Goal: Task Accomplishment & Management: Use online tool/utility

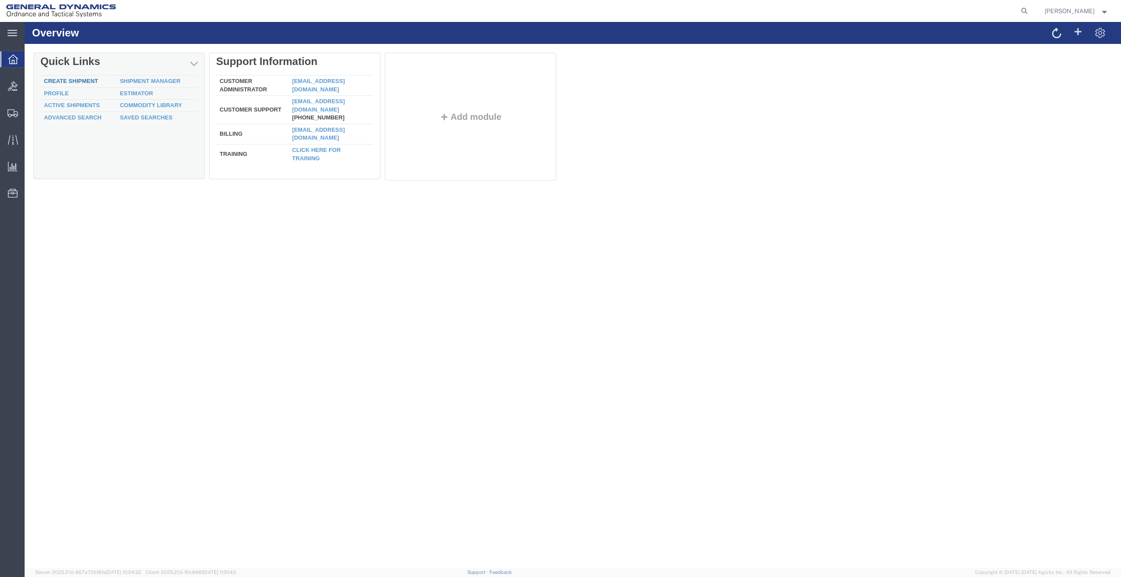
click at [74, 82] on link "Create Shipment" at bounding box center [71, 81] width 54 height 7
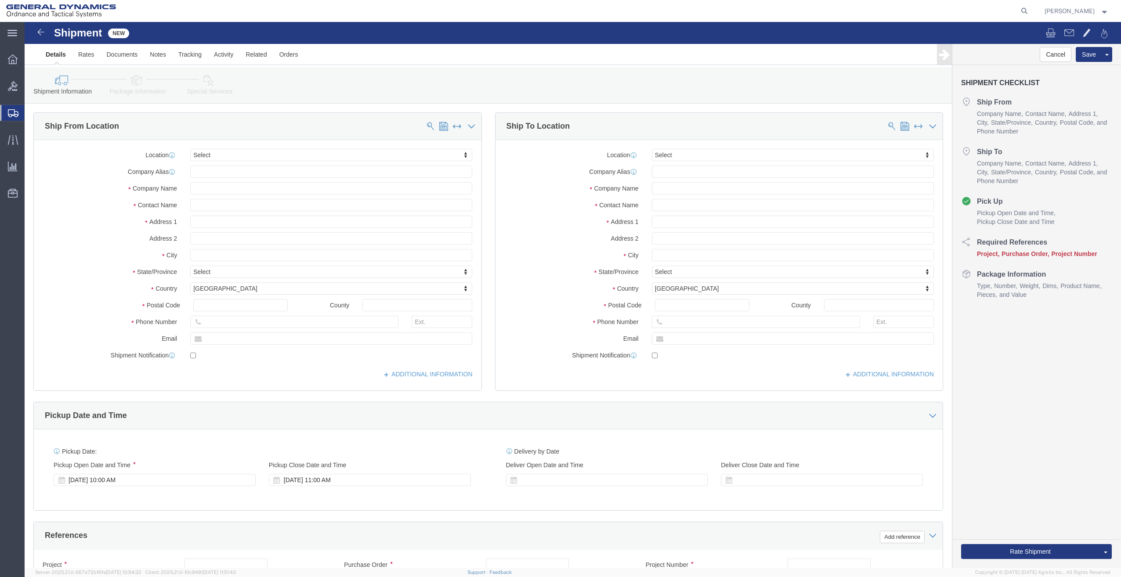
select select
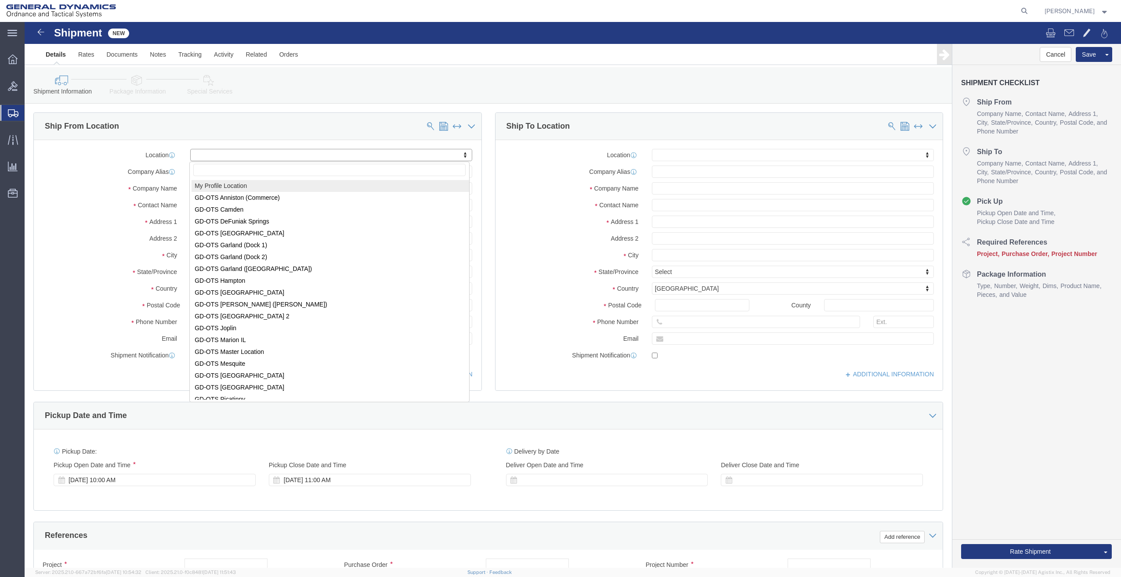
select select "MYPROFILE"
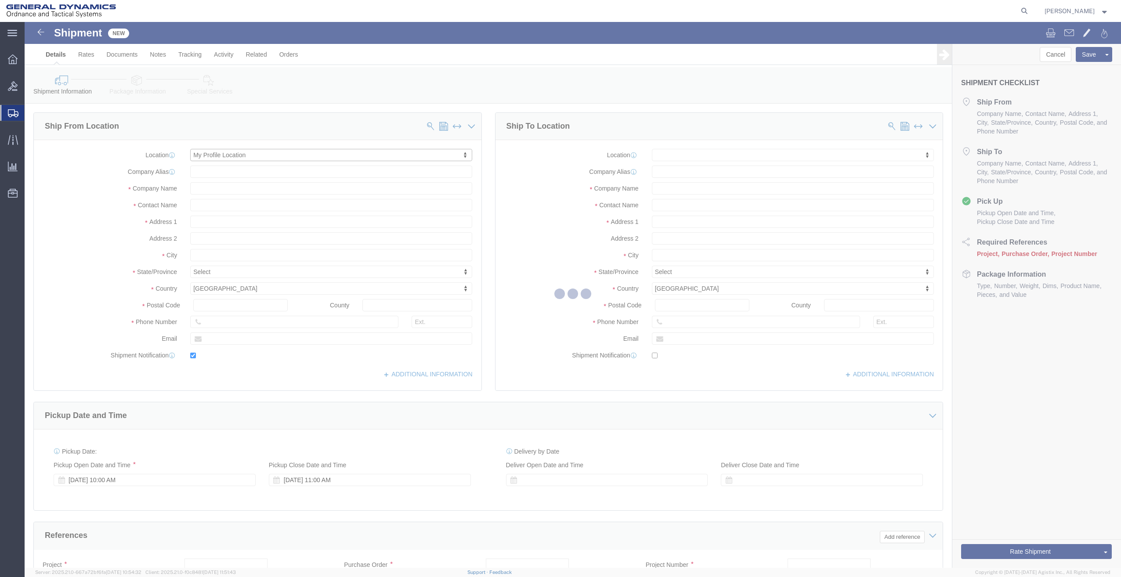
type input "General Dynamics - OTS"
type input "[PERSON_NAME]"
type input "[STREET_ADDRESS]"
type input "SACO"
type input "04072"
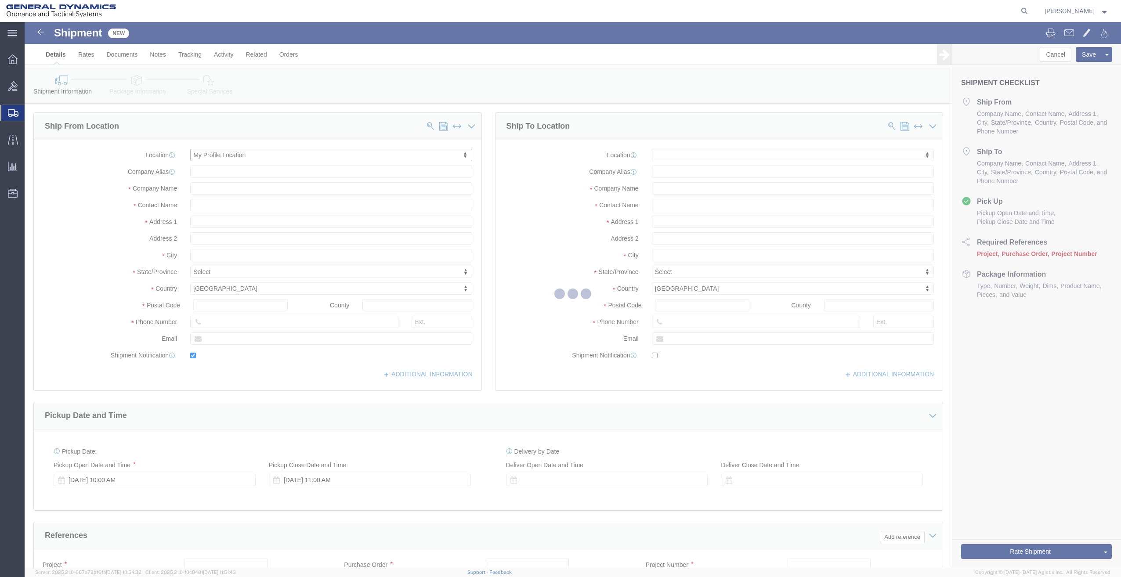
type input "[PHONE_NUMBER]"
type input "[PERSON_NAME][EMAIL_ADDRESS][PERSON_NAME][DOMAIN_NAME]"
checkbox input "true"
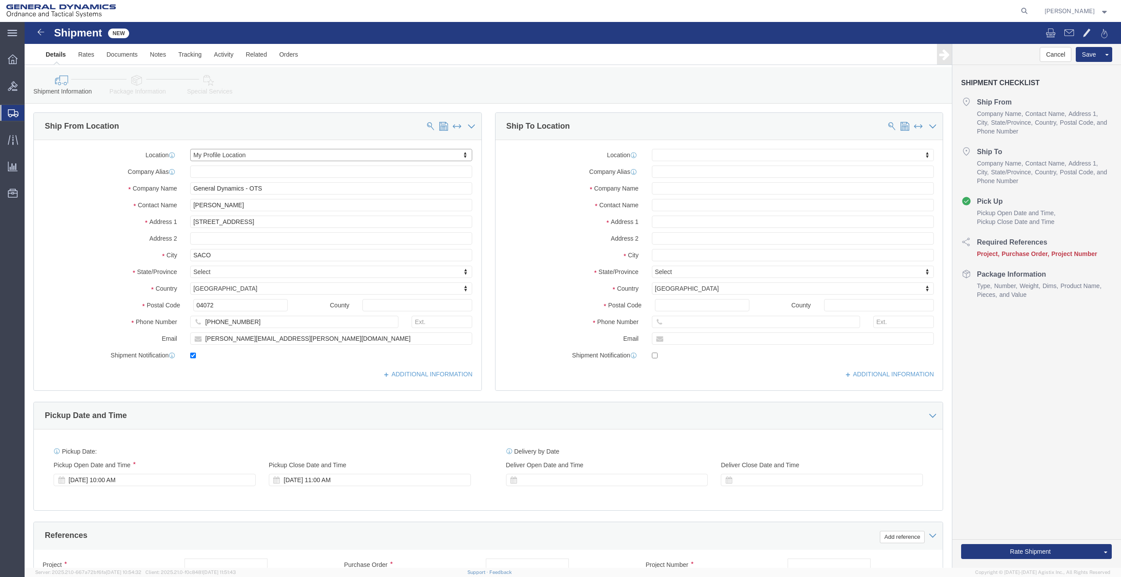
select select "ME"
click at [0, 0] on span "Estimator" at bounding box center [0, 0] width 0 height 0
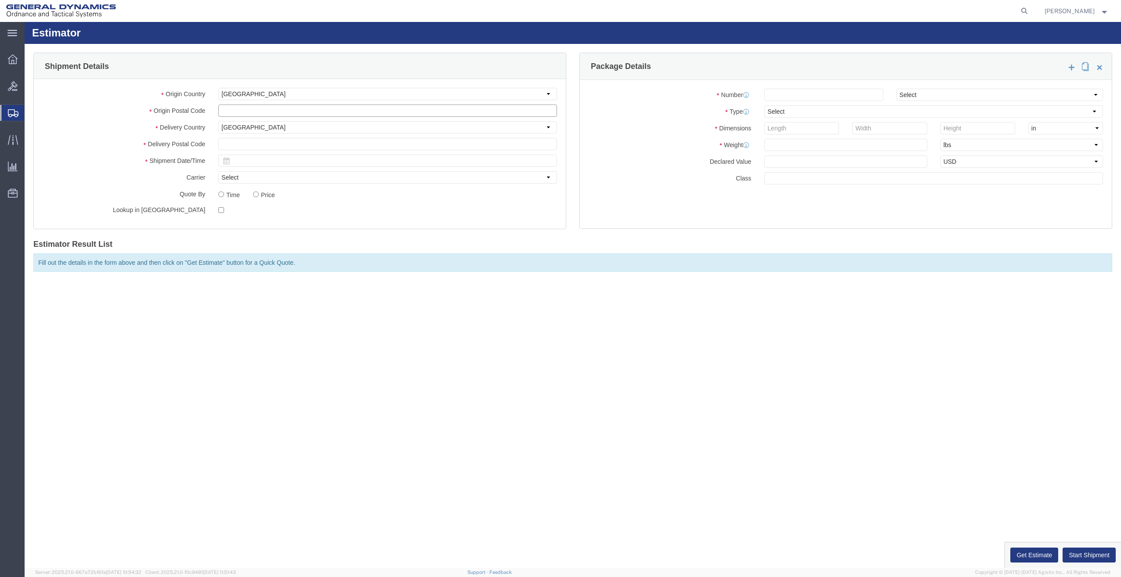
click at [250, 111] on input "text" at bounding box center [387, 111] width 339 height 12
type input "04072"
click at [275, 146] on input "text" at bounding box center [387, 144] width 339 height 12
type input "73013"
click at [223, 161] on icon at bounding box center [226, 160] width 7 height 7
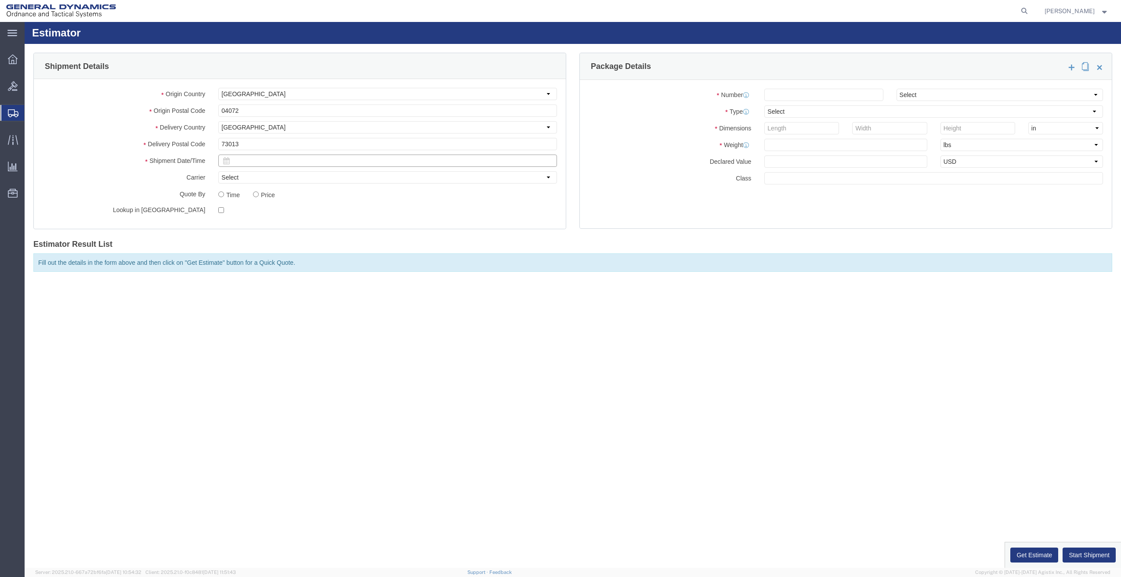
click at [239, 164] on input "text" at bounding box center [387, 161] width 339 height 12
click at [512, 266] on div "Fill out the details in the form above and then click on "Get Estimate" button …" at bounding box center [572, 262] width 1079 height 18
click at [227, 159] on icon at bounding box center [226, 160] width 7 height 7
click at [257, 162] on input "text" at bounding box center [387, 161] width 339 height 12
click at [242, 228] on td "13" at bounding box center [240, 228] width 13 height 13
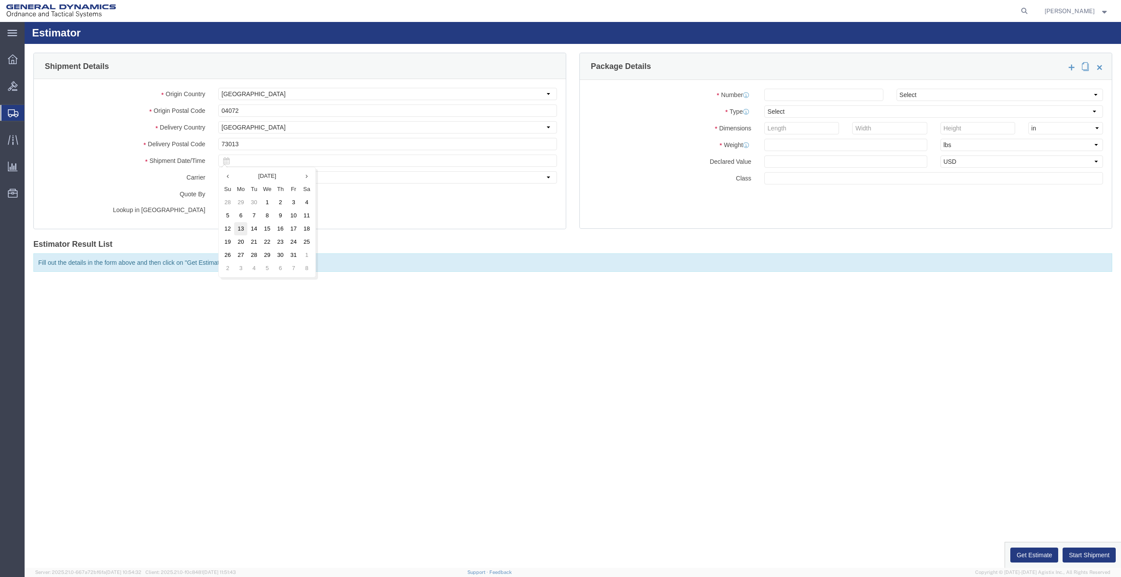
type input "[DATE]"
click at [848, 98] on input "number" at bounding box center [823, 95] width 119 height 12
type input "2"
type input "-1"
click at [782, 104] on div "Number 2 Select Air Less than Truckload Multi-Leg Ocean Freight Rail Small Parc…" at bounding box center [846, 154] width 532 height 148
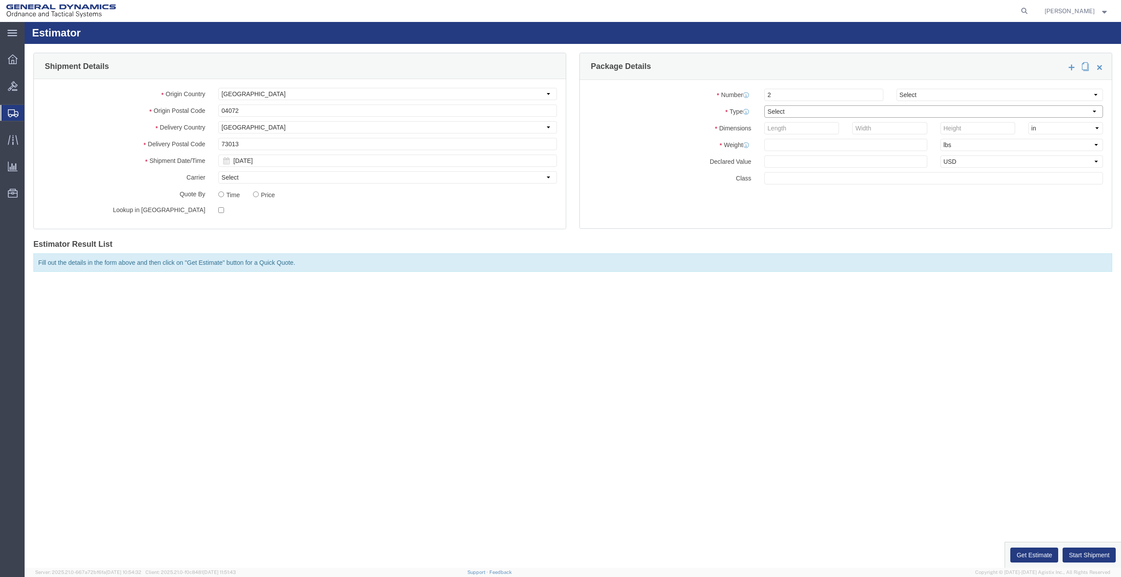
click at [789, 105] on select "Select Bale(s) Basket(s) Bolt(s) Bottle(s) Buckets Bulk Bundle(s) Can(s) Cardbo…" at bounding box center [933, 111] width 339 height 12
select select "PSNS"
click at [764, 105] on select "Select Bale(s) Basket(s) Bolt(s) Bottle(s) Buckets Bulk Bundle(s) Can(s) Cardbo…" at bounding box center [933, 111] width 339 height 12
click at [805, 130] on input "number" at bounding box center [801, 128] width 75 height 12
type input "48"
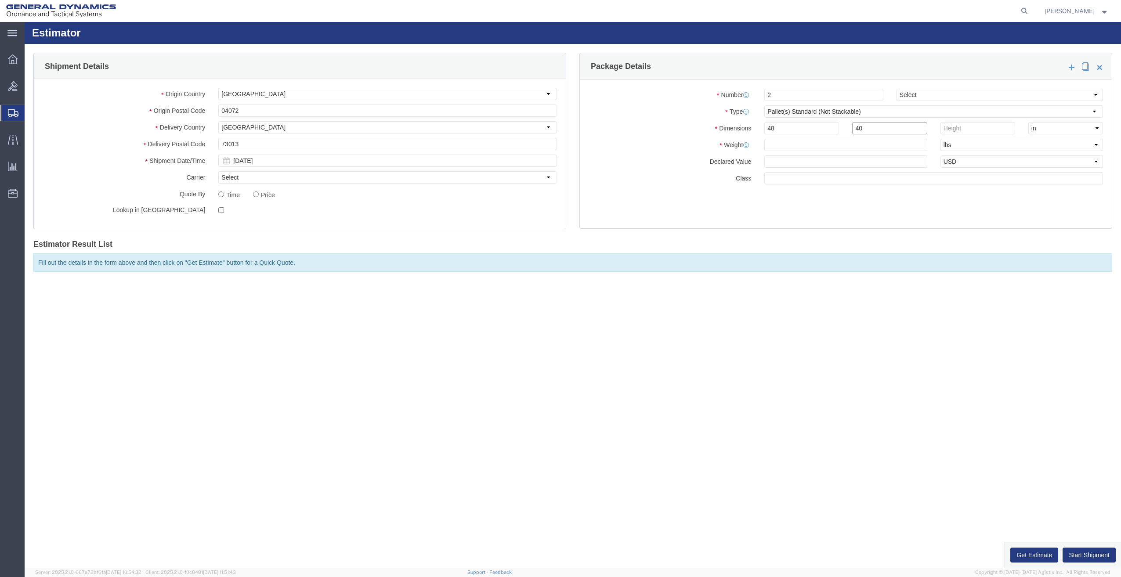
type input "40"
type input "38"
click at [842, 146] on input "text" at bounding box center [845, 145] width 163 height 12
type input "1583"
click at [853, 175] on input "text" at bounding box center [933, 178] width 339 height 12
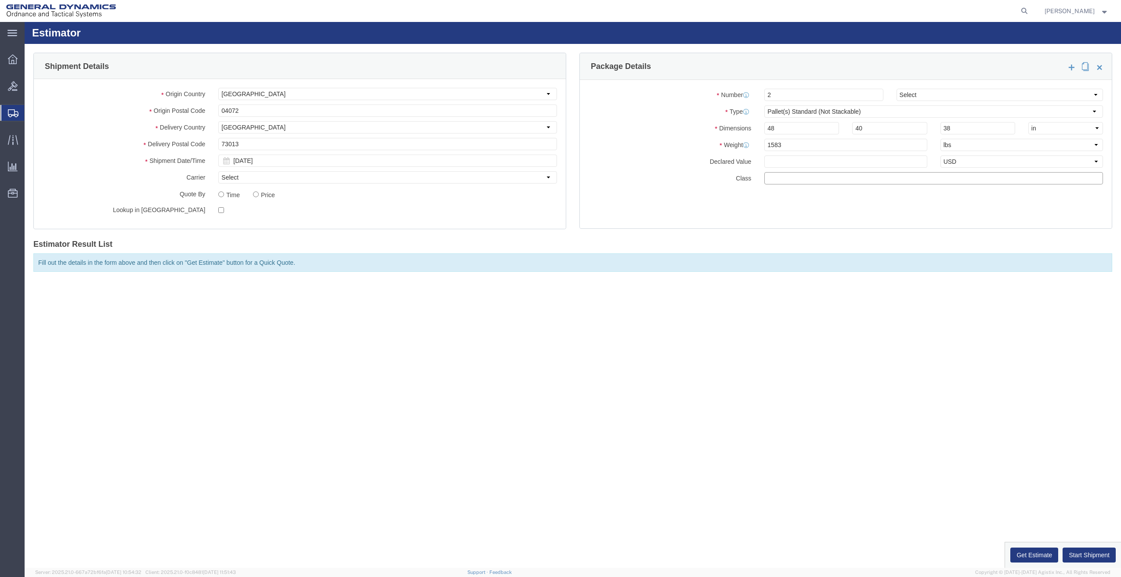
type input "85"
drag, startPoint x: 696, startPoint y: 315, endPoint x: 554, endPoint y: 273, distance: 147.7
click at [693, 308] on div "Estimator Please fix the following errors Shipment Details Origin Country Selec…" at bounding box center [573, 295] width 1097 height 546
click at [1037, 551] on button "Get Estimate" at bounding box center [1034, 555] width 48 height 15
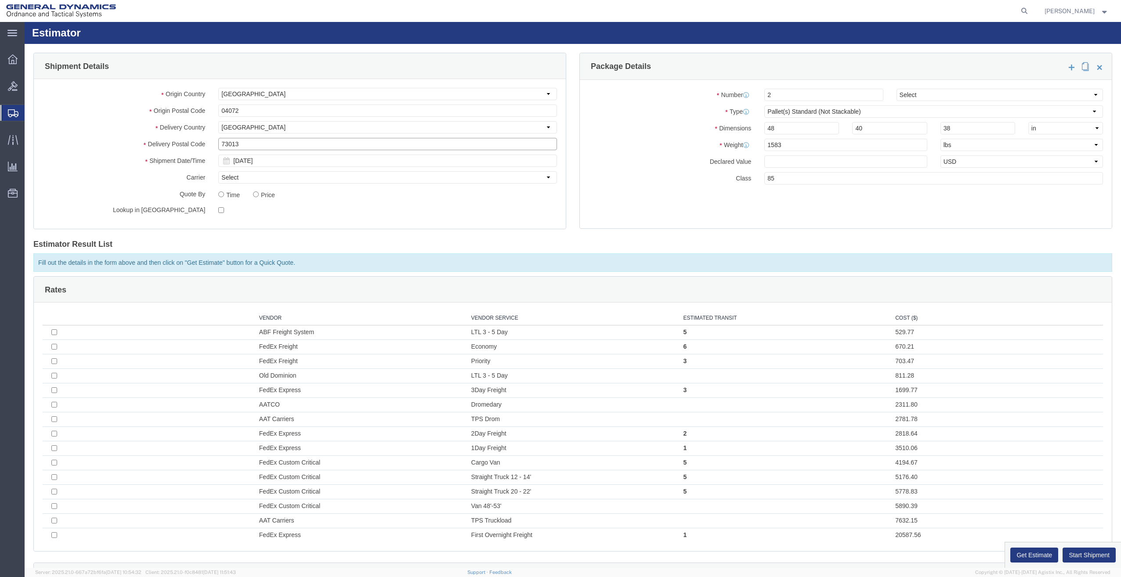
drag, startPoint x: 263, startPoint y: 146, endPoint x: 156, endPoint y: 160, distance: 107.7
click at [153, 160] on div "Origin Country Select [GEOGRAPHIC_DATA] [GEOGRAPHIC_DATA] [GEOGRAPHIC_DATA] [GE…" at bounding box center [300, 154] width 532 height 150
type input "29210"
drag, startPoint x: 769, startPoint y: 92, endPoint x: 658, endPoint y: 117, distance: 113.8
click at [655, 116] on div "Number 2 Select Air Less than Truckload Multi-Leg Ocean Freight Rail Small Parc…" at bounding box center [846, 154] width 532 height 148
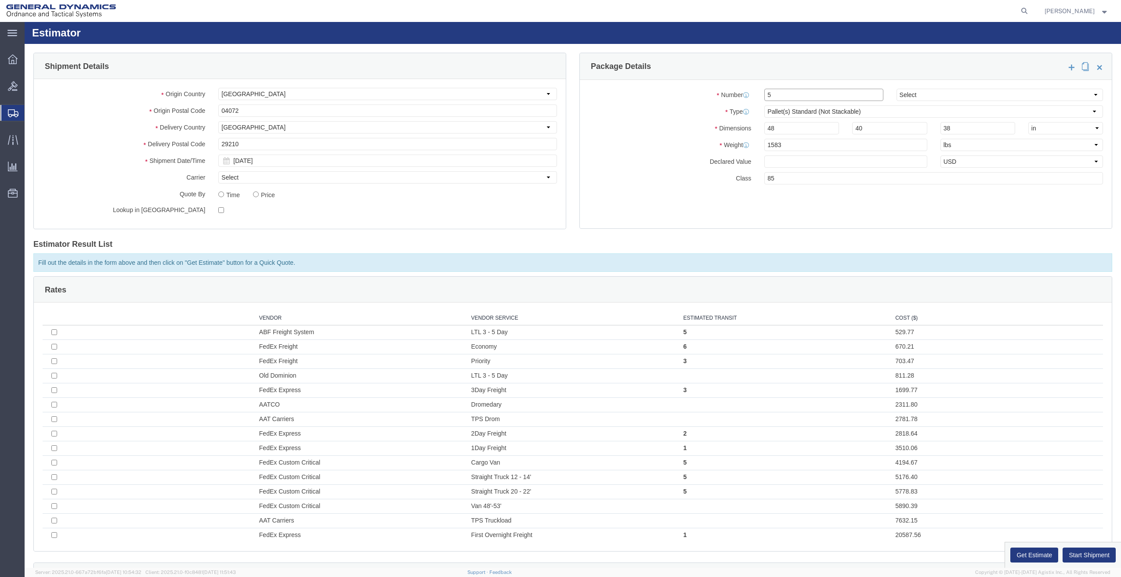
type input "5"
drag, startPoint x: 758, startPoint y: 148, endPoint x: 684, endPoint y: 160, distance: 75.1
click at [684, 160] on div "Number 5 Select Air Less than Truckload Multi-Leg Ocean Freight Rail Small Parc…" at bounding box center [846, 154] width 532 height 148
type input "4445"
click at [768, 196] on div "Number 5 Select Air Less than Truckload Multi-Leg Ocean Freight Rail Small Parc…" at bounding box center [846, 154] width 532 height 148
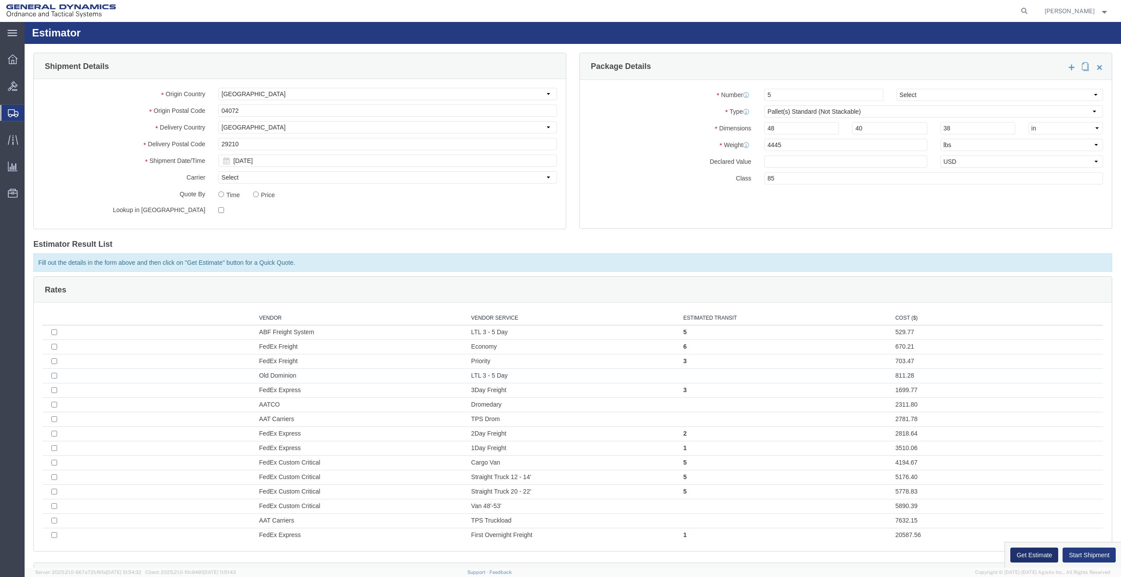
click at [1031, 550] on button "Get Estimate" at bounding box center [1034, 555] width 48 height 15
